Goal: Find specific page/section

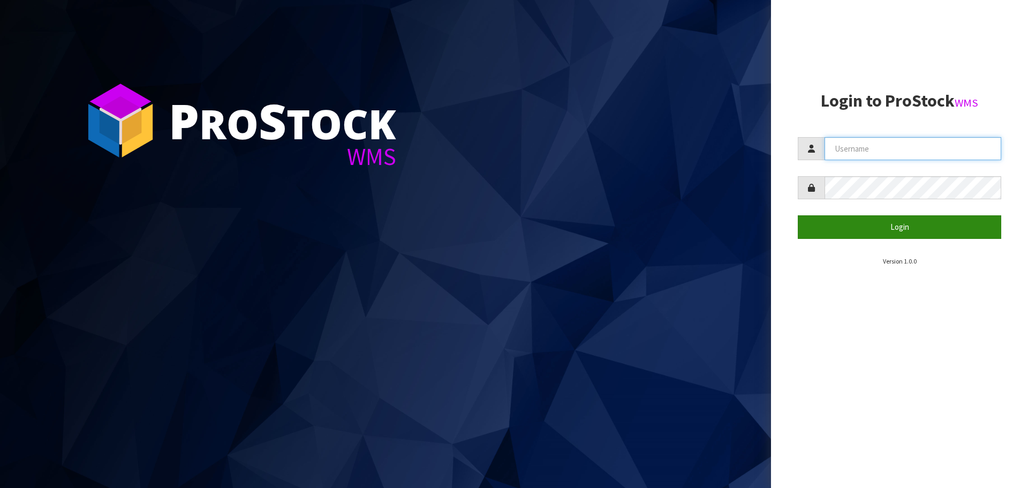
type input "[PERSON_NAME][EMAIL_ADDRESS][DOMAIN_NAME]"
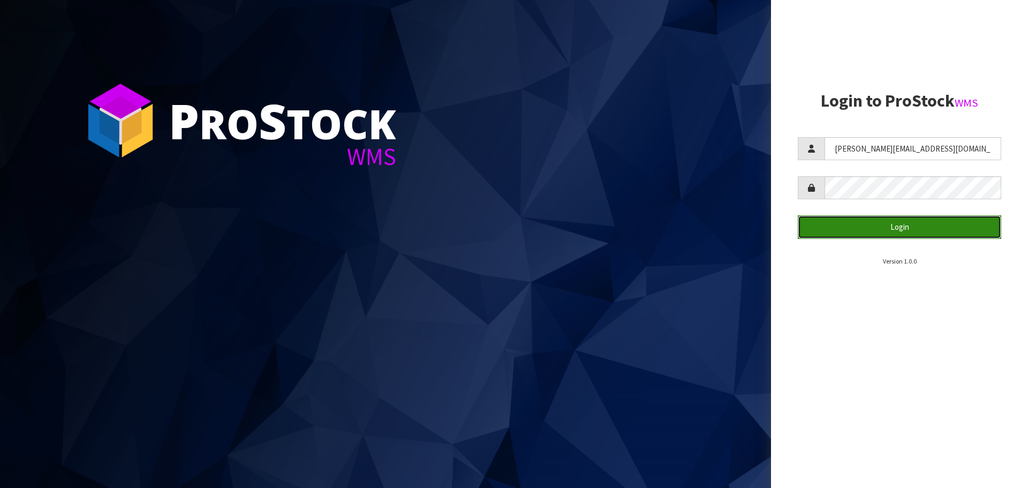
click at [957, 221] on button "Login" at bounding box center [900, 226] width 204 height 23
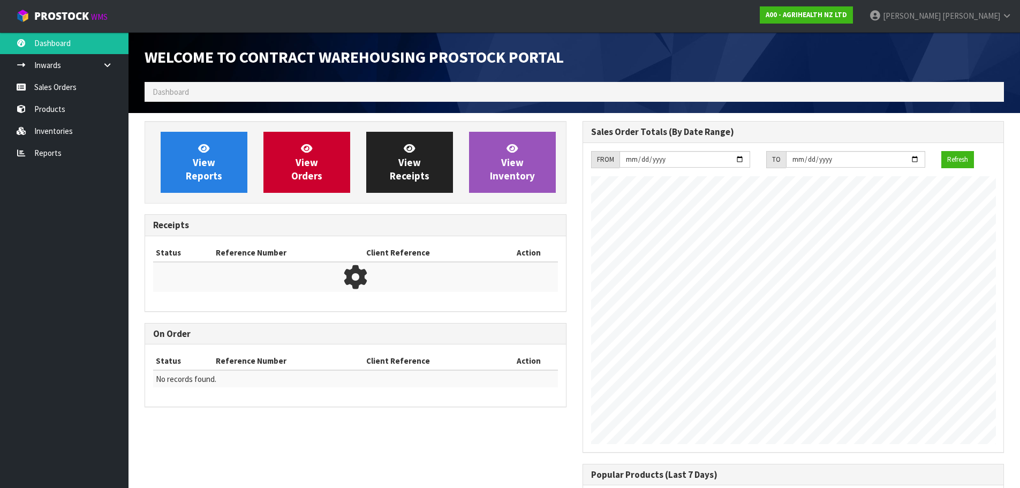
scroll to position [594, 438]
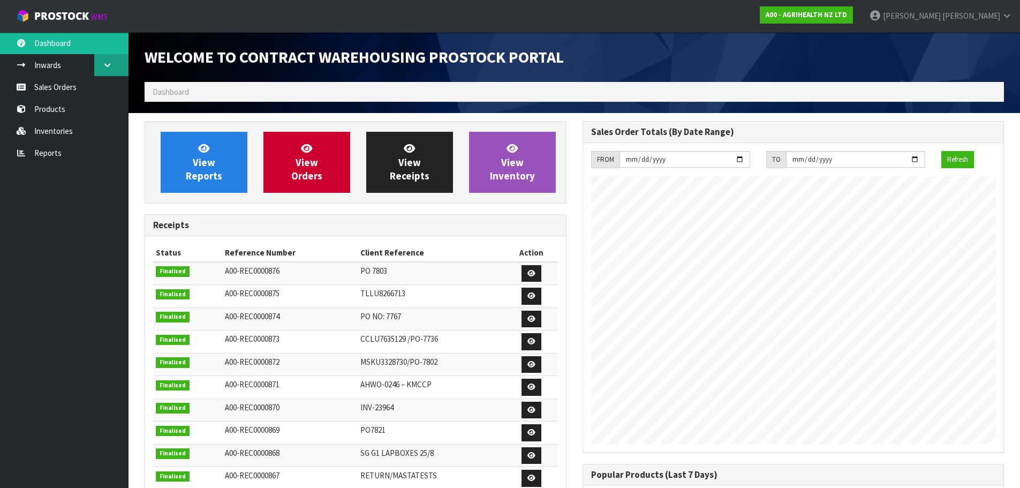
click at [101, 62] on link at bounding box center [111, 65] width 34 height 22
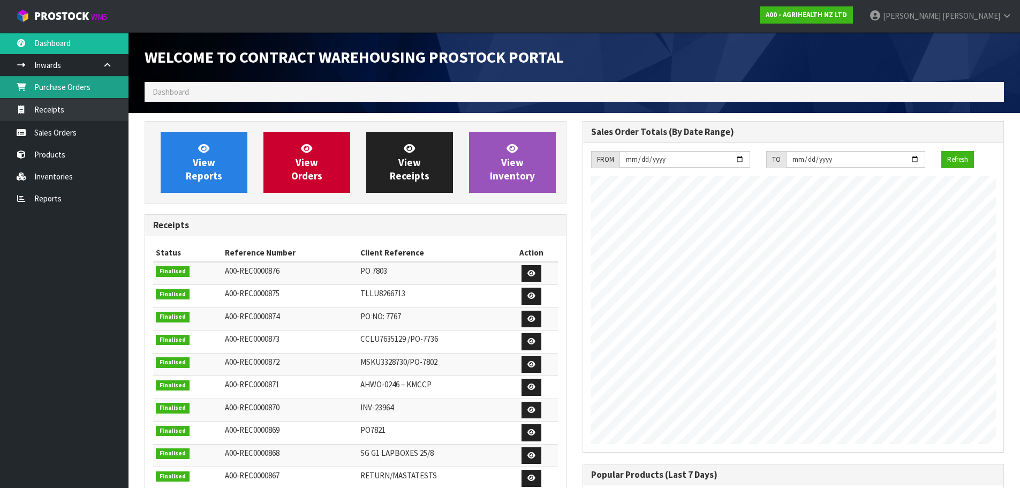
click at [74, 82] on link "Purchase Orders" at bounding box center [64, 87] width 129 height 22
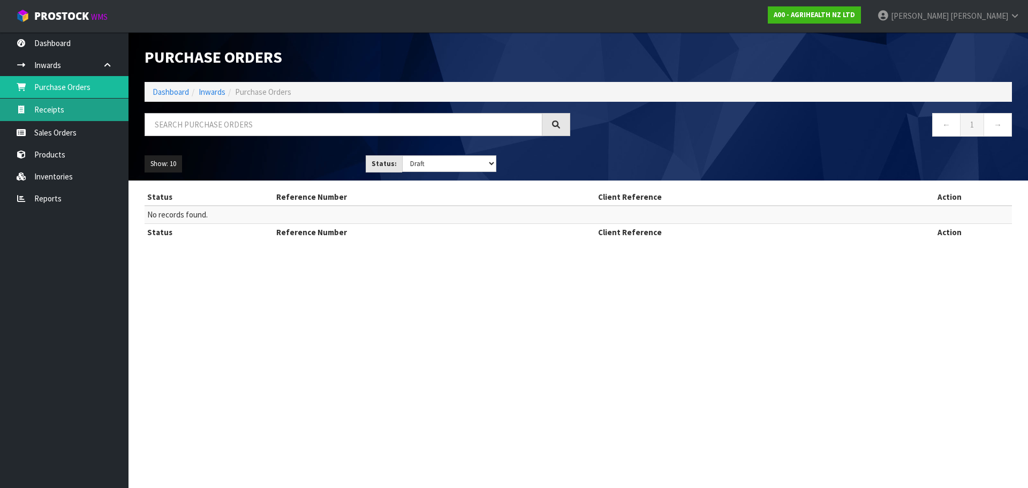
click at [77, 118] on link "Receipts" at bounding box center [64, 110] width 129 height 22
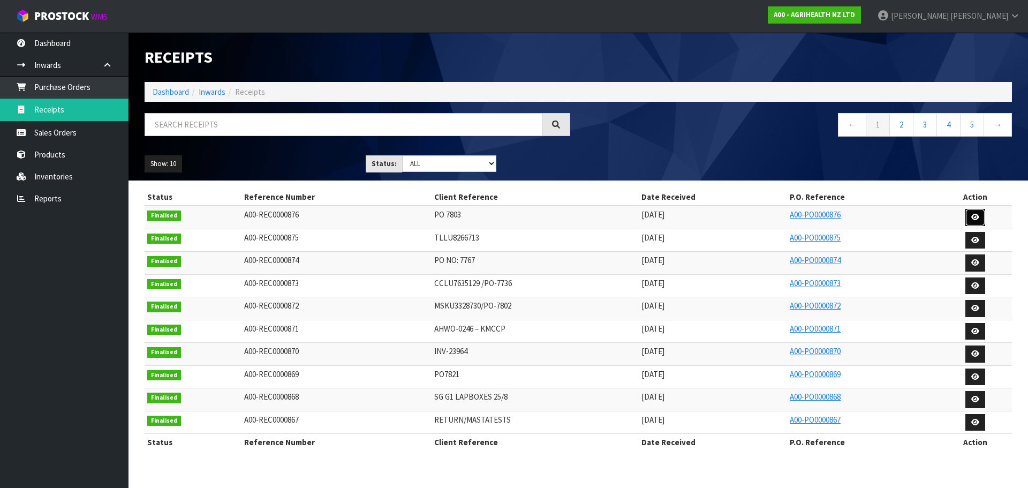
click at [976, 216] on icon at bounding box center [976, 217] width 8 height 7
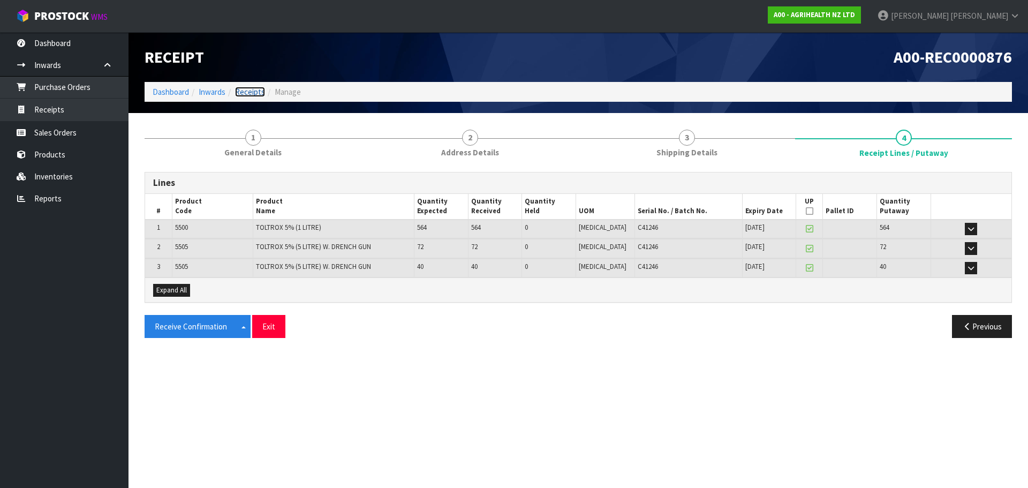
click at [252, 96] on link "Receipts" at bounding box center [250, 92] width 30 height 10
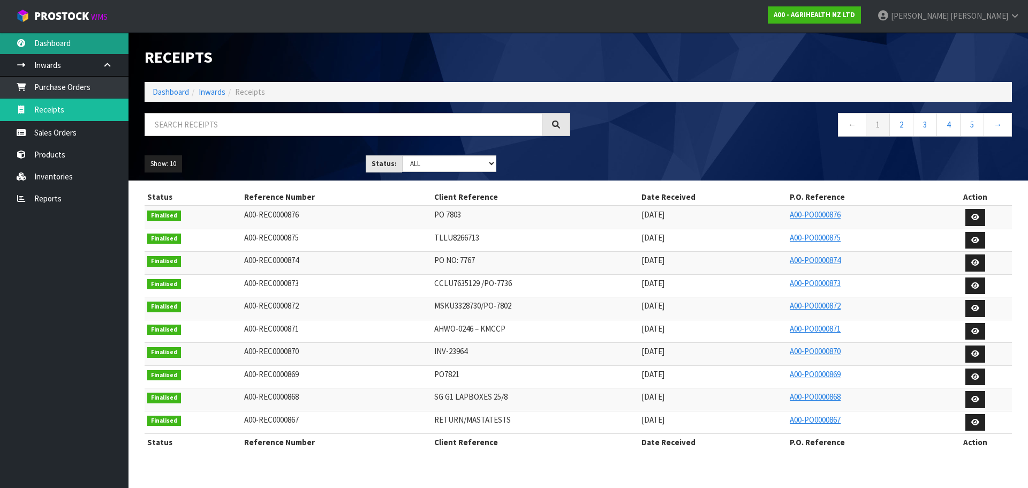
click at [81, 49] on link "Dashboard" at bounding box center [64, 43] width 129 height 22
